Goal: Use online tool/utility: Utilize a website feature to perform a specific function

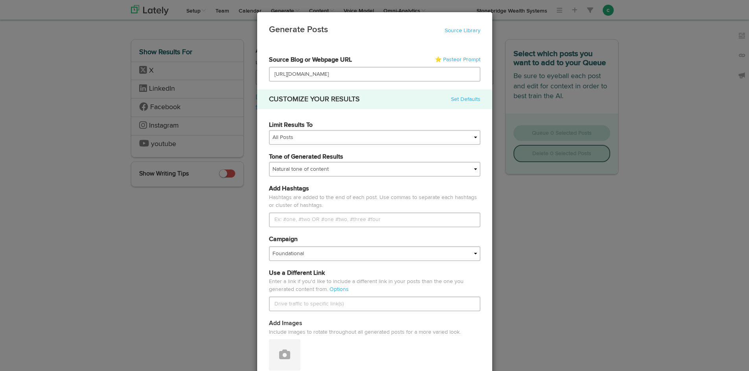
select select "natural"
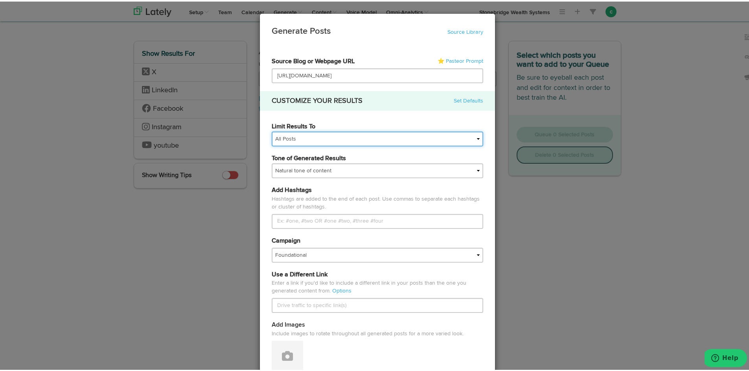
click at [330, 130] on select "All Posts Top 30 Posts Top 25 Posts Top 20 Posts Top 15 Posts Top 10 Posts" at bounding box center [377, 137] width 211 height 15
select select "10"
click at [272, 130] on select "All Posts Top 30 Posts Top 25 Posts Top 20 Posts Top 15 Posts Top 10 Posts" at bounding box center [377, 137] width 211 height 15
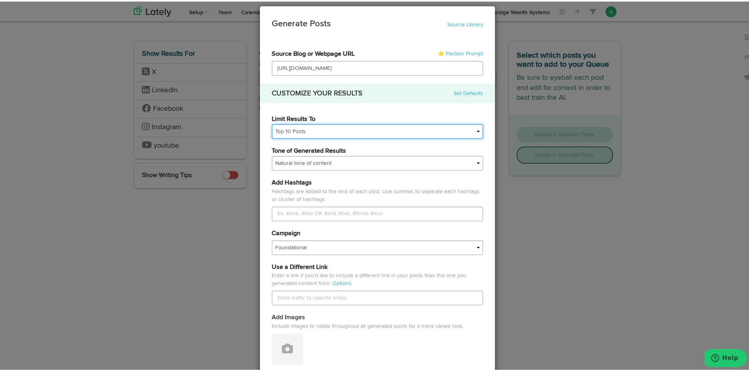
scroll to position [8, 0]
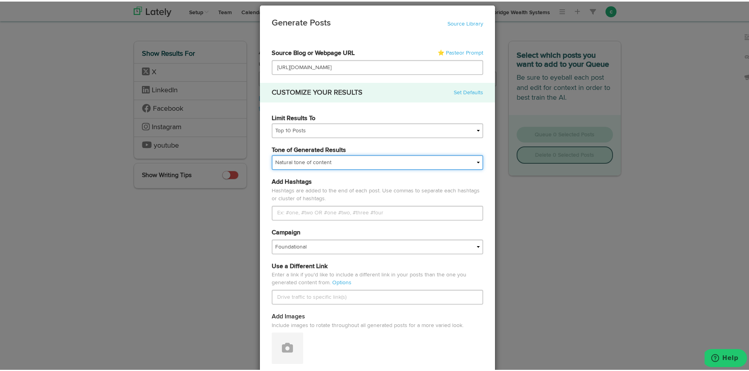
click at [343, 160] on select "My tone Official and professional Relaxed and conversational Light and humorous…" at bounding box center [377, 161] width 211 height 15
select select "conversational"
click at [272, 154] on select "My tone Official and professional Relaxed and conversational Light and humorous…" at bounding box center [377, 161] width 211 height 15
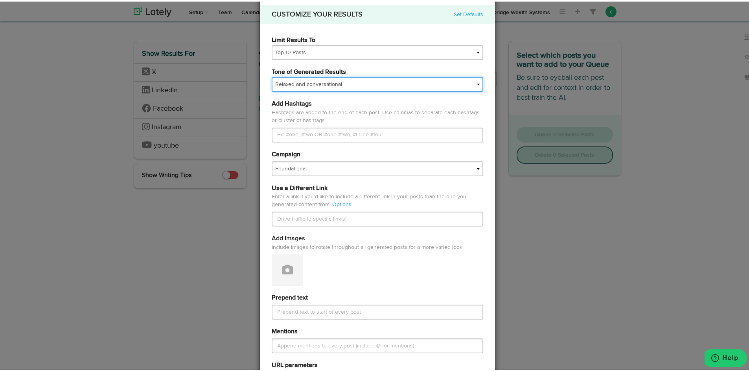
scroll to position [87, 0]
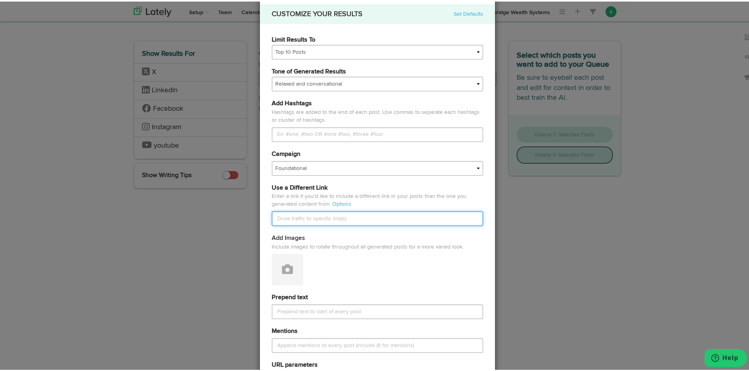
click at [279, 220] on input "text" at bounding box center [377, 217] width 211 height 15
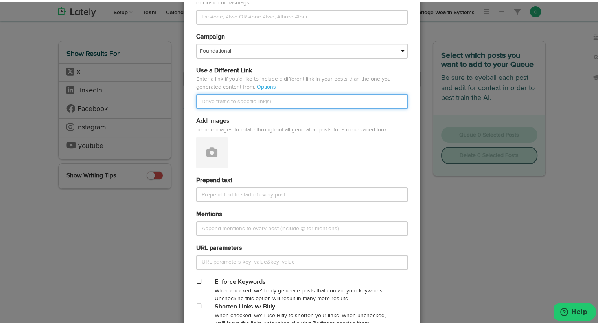
scroll to position [204, 0]
type input "[URL][DOMAIN_NAME]"
click at [334, 103] on input "[URL][DOMAIN_NAME]" at bounding box center [301, 99] width 211 height 15
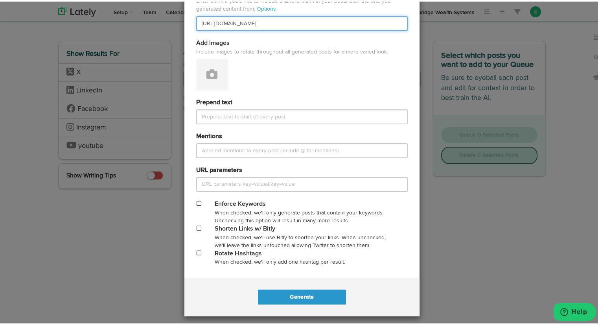
scroll to position [284, 0]
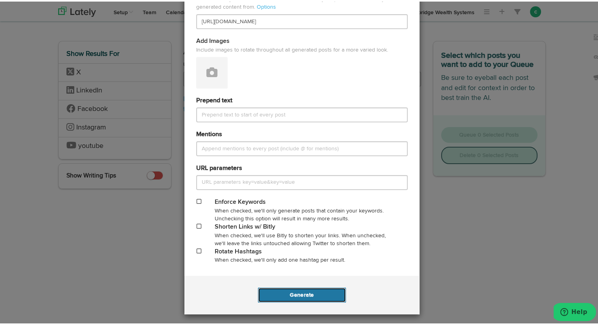
click at [314, 296] on button "Generate" at bounding box center [302, 293] width 88 height 15
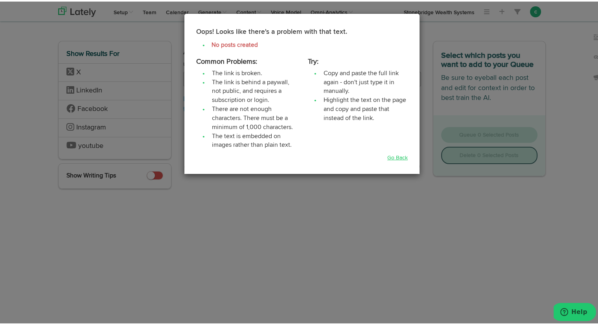
click at [395, 155] on link "Go Back" at bounding box center [397, 156] width 20 height 8
